Goal: Transaction & Acquisition: Purchase product/service

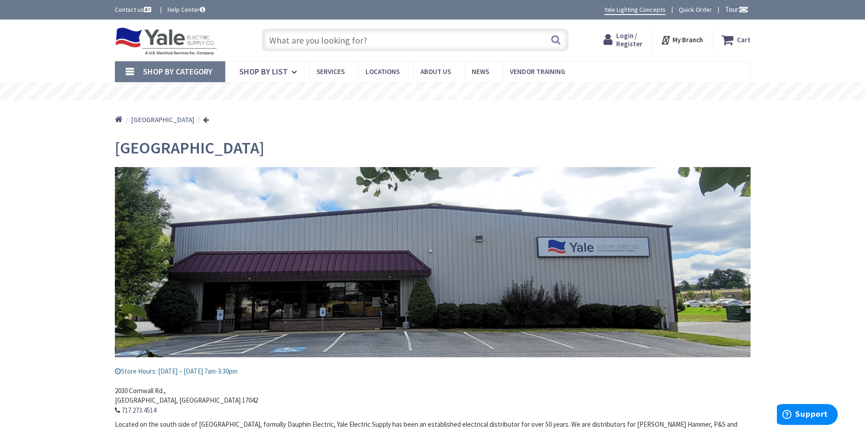
click at [373, 40] on input "text" at bounding box center [415, 40] width 306 height 23
paste input "NEMA6-15R"
type input "NEMA6-15R"
click at [554, 39] on button "Search" at bounding box center [556, 40] width 12 height 20
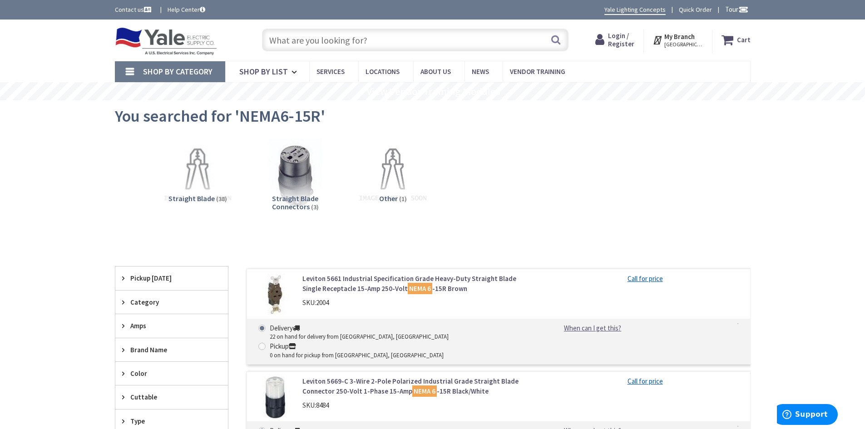
click at [632, 44] on span "Login / Register" at bounding box center [621, 39] width 26 height 17
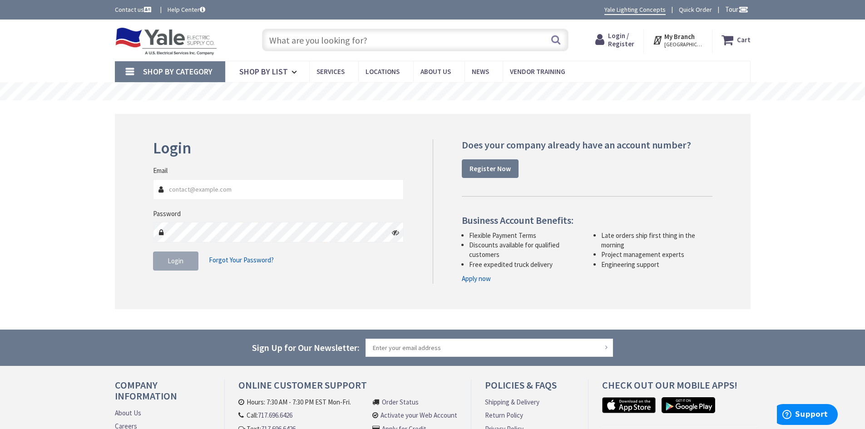
click at [209, 191] on input "Email" at bounding box center [278, 189] width 251 height 20
type input "tbeers@ahmoyer.com"
click at [167, 257] on button "Login" at bounding box center [175, 260] width 45 height 19
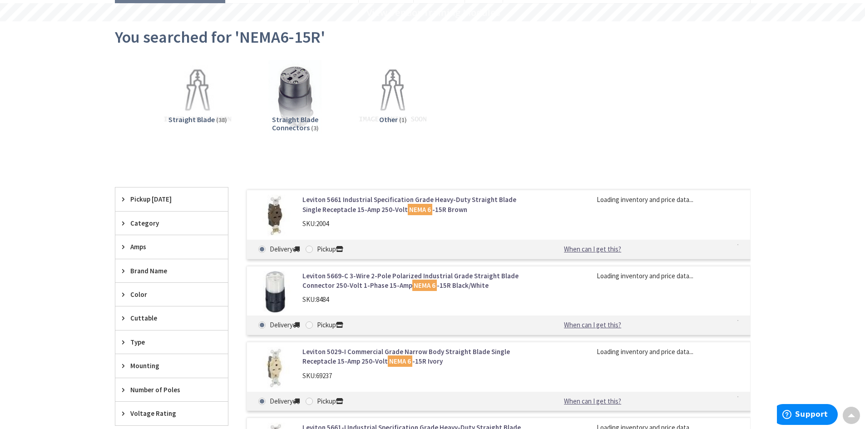
click at [308, 249] on span at bounding box center [308, 249] width 7 height 7
click at [308, 249] on input "Pickup" at bounding box center [311, 249] width 6 height 6
radio input "true"
